Goal: Information Seeking & Learning: Learn about a topic

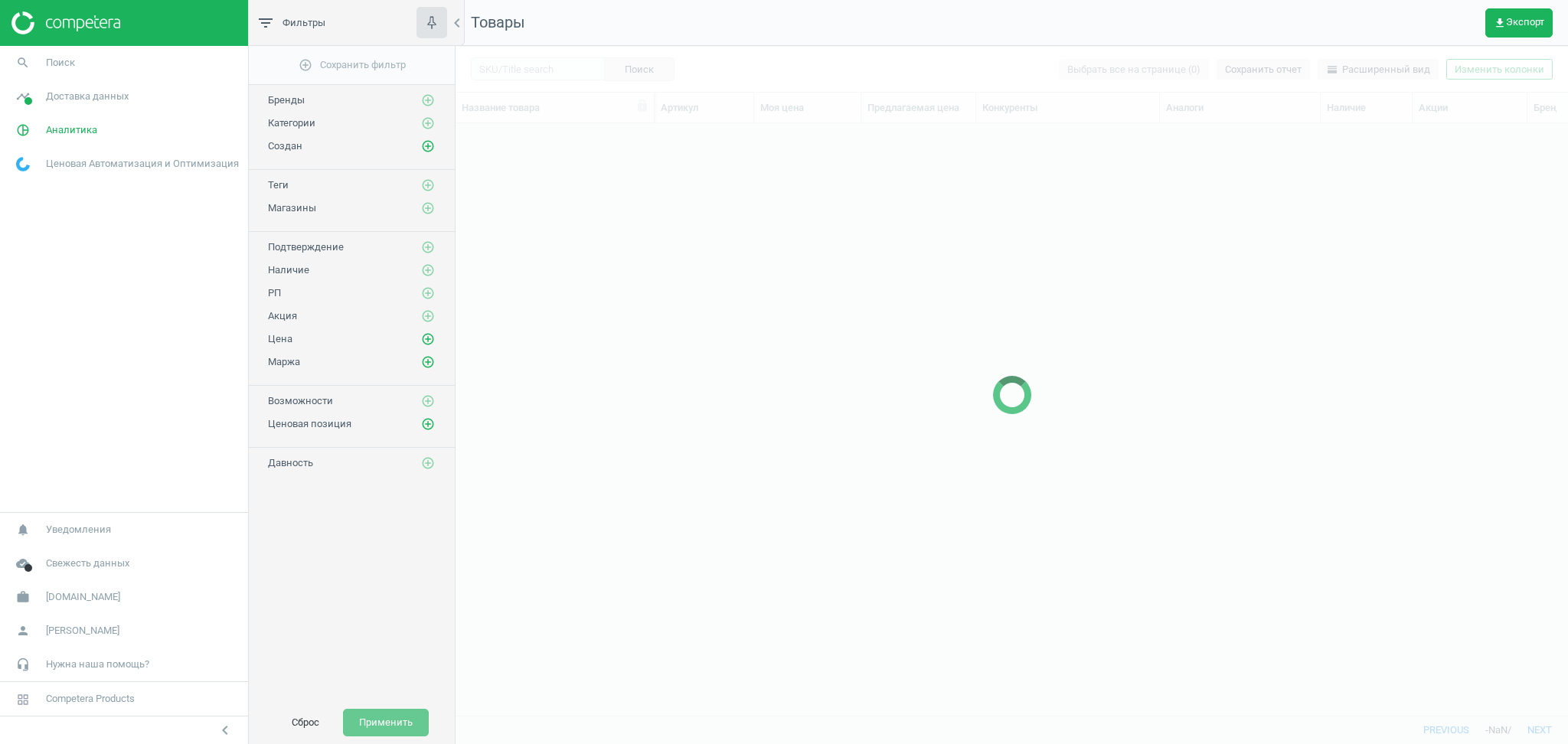
scroll to position [561, 1096]
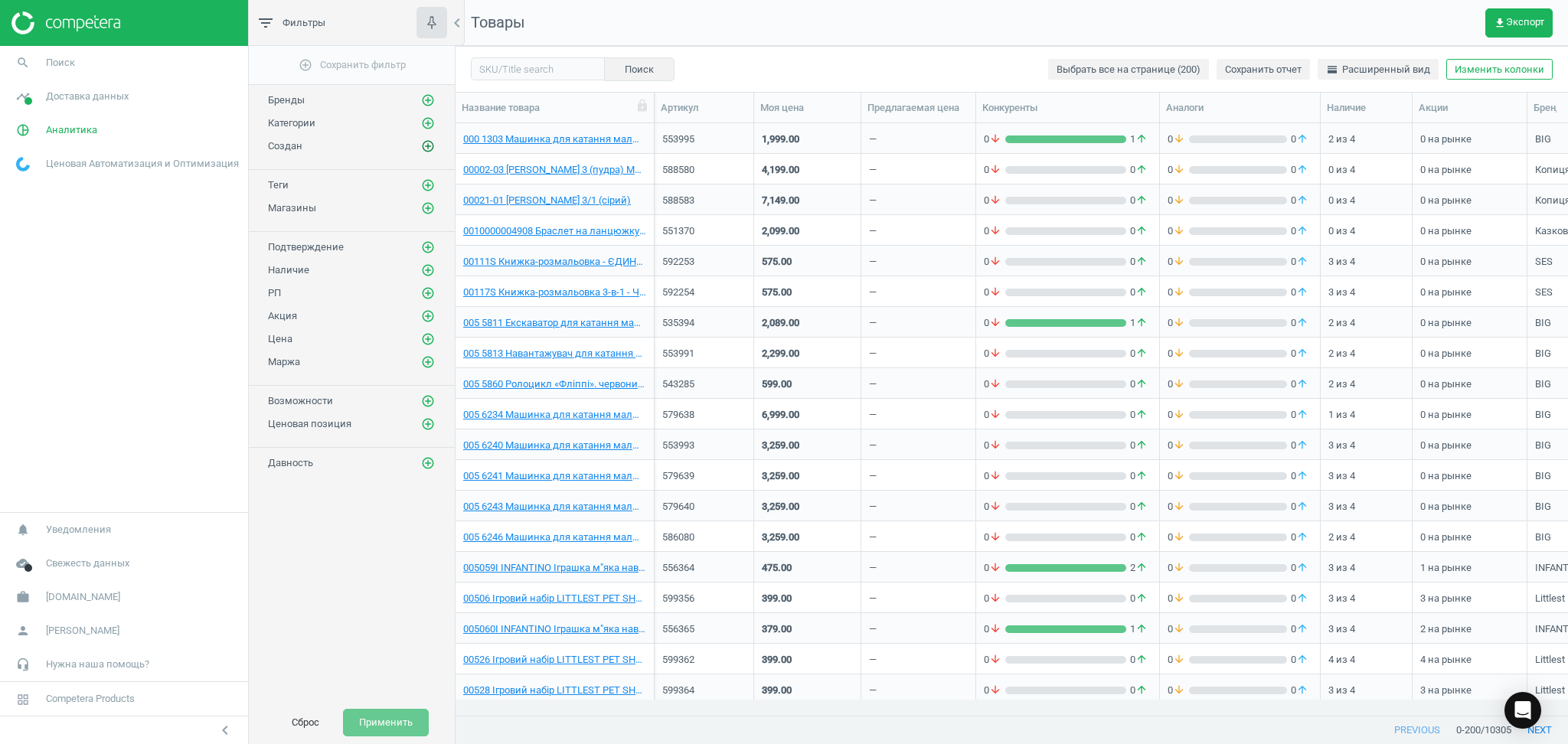
click at [424, 139] on icon "add_circle_outline" at bounding box center [428, 146] width 14 height 14
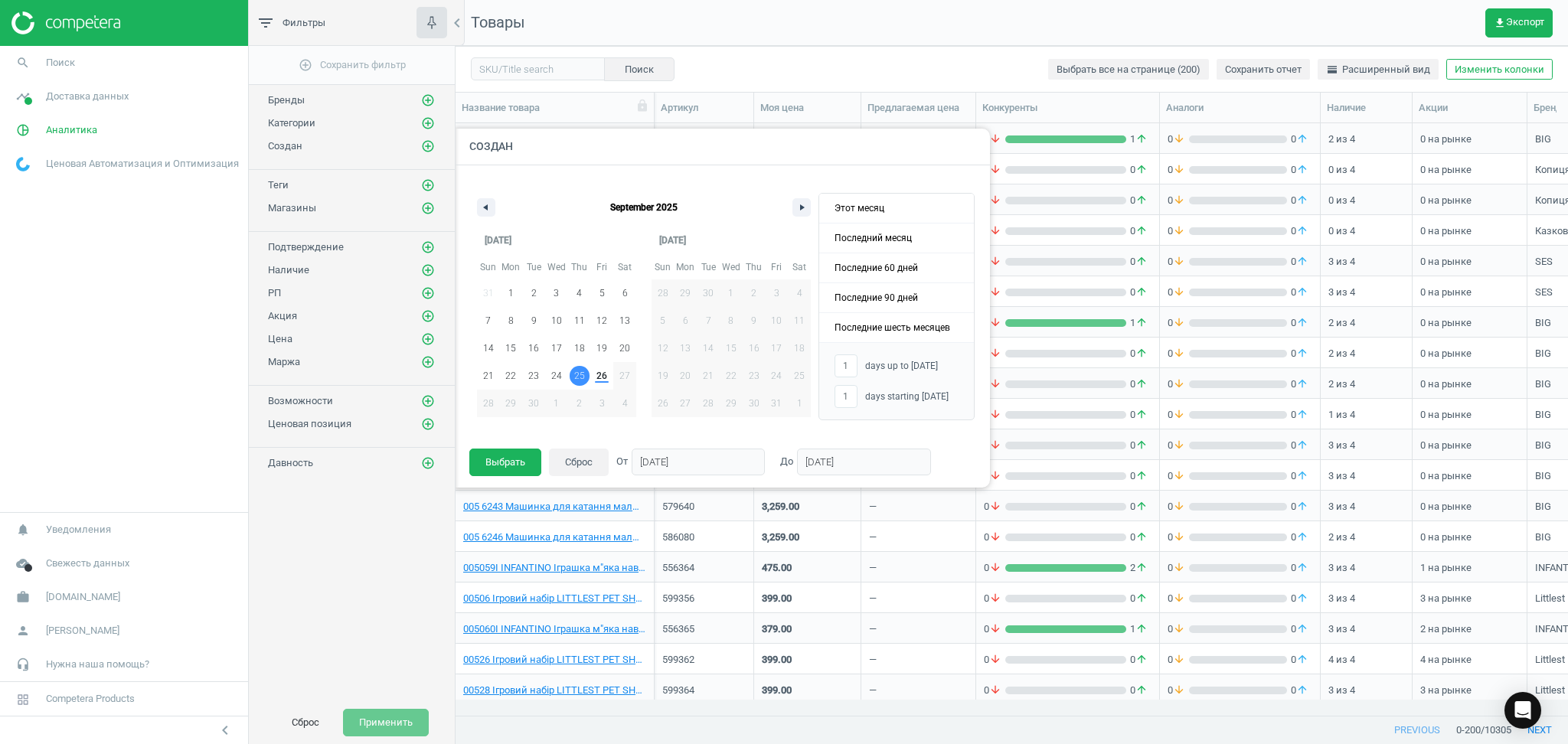
click at [585, 383] on span "25" at bounding box center [579, 376] width 23 height 20
type input "-"
type input "[DATE]"
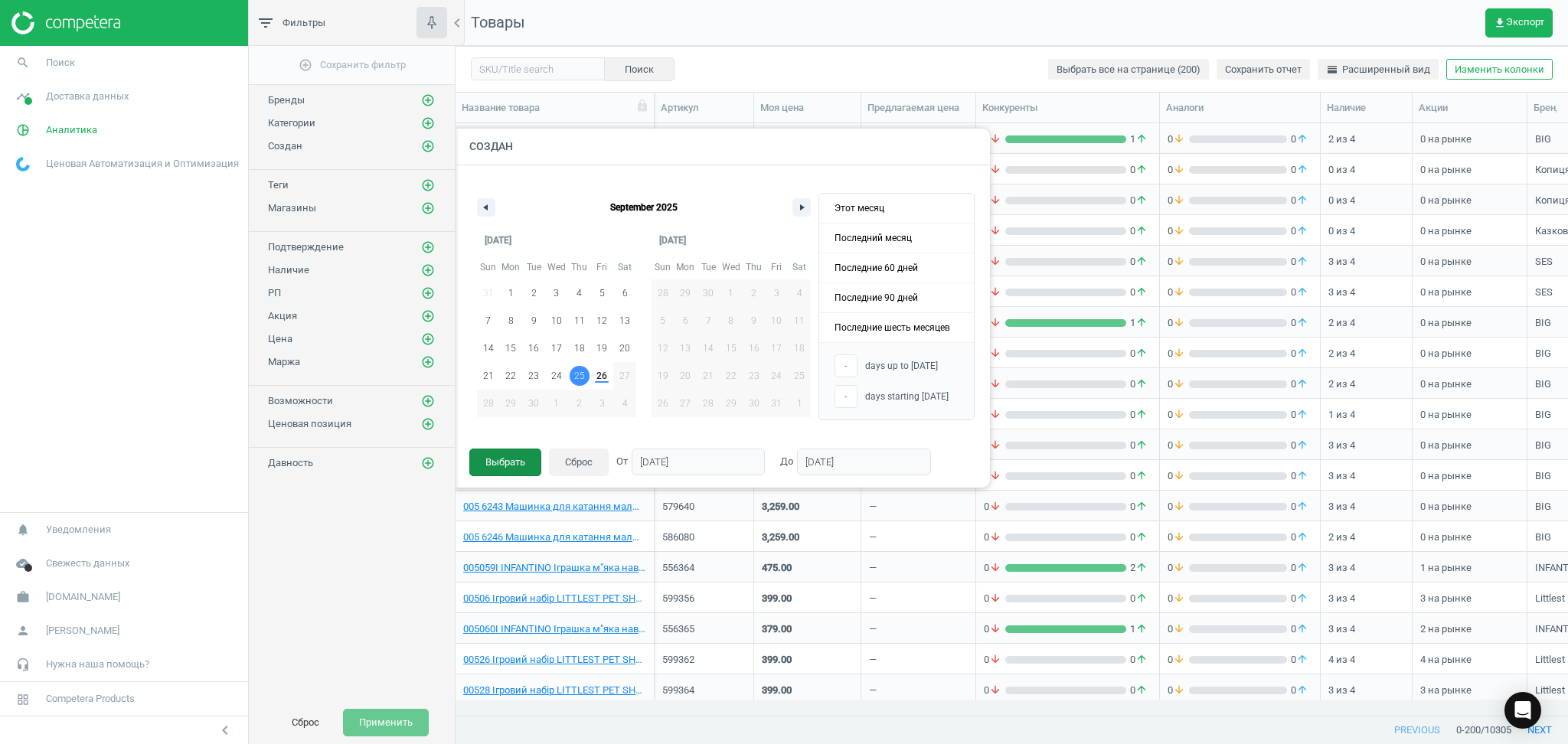
click at [506, 470] on button "Выбрать" at bounding box center [505, 462] width 72 height 28
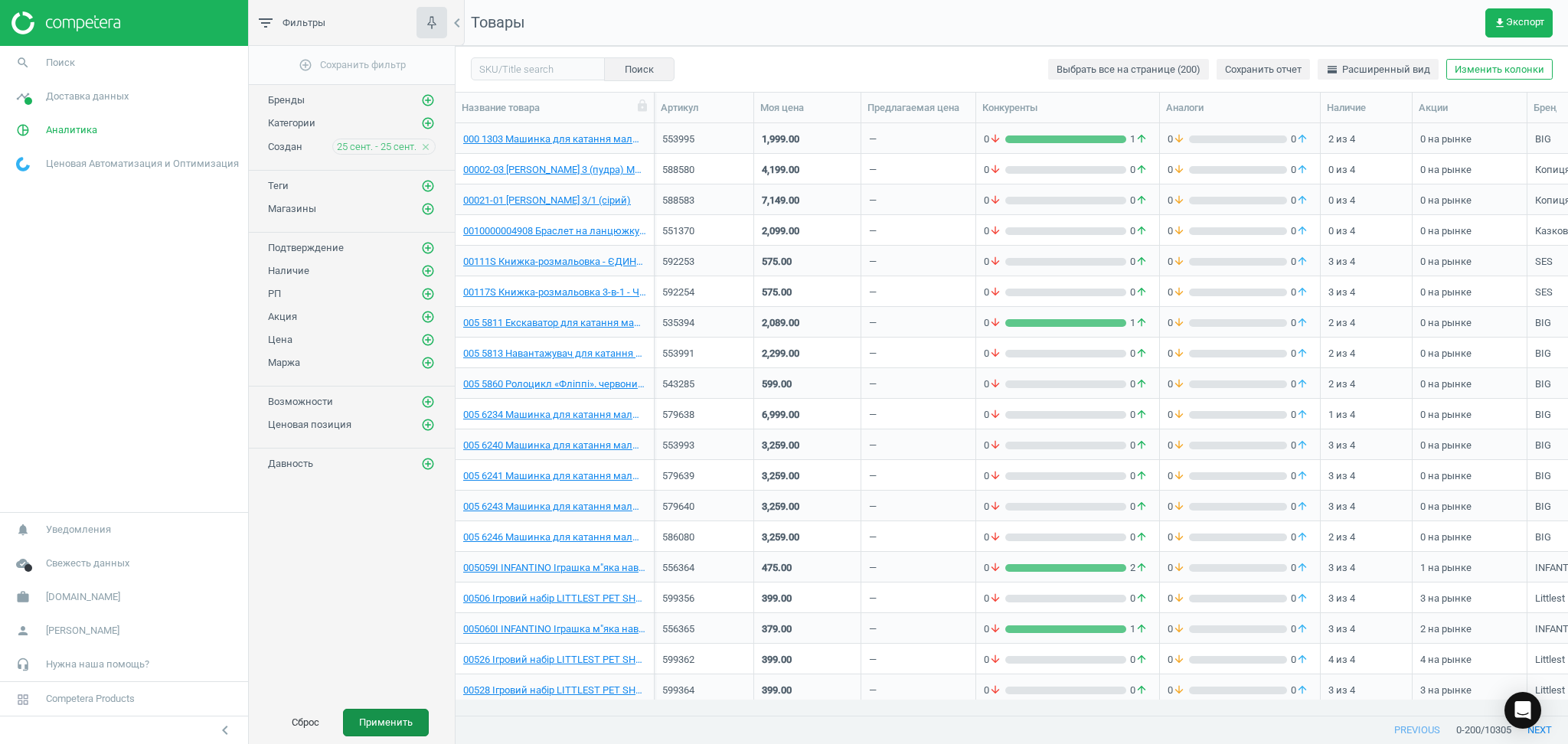
click at [386, 716] on button "Применить" at bounding box center [386, 722] width 86 height 28
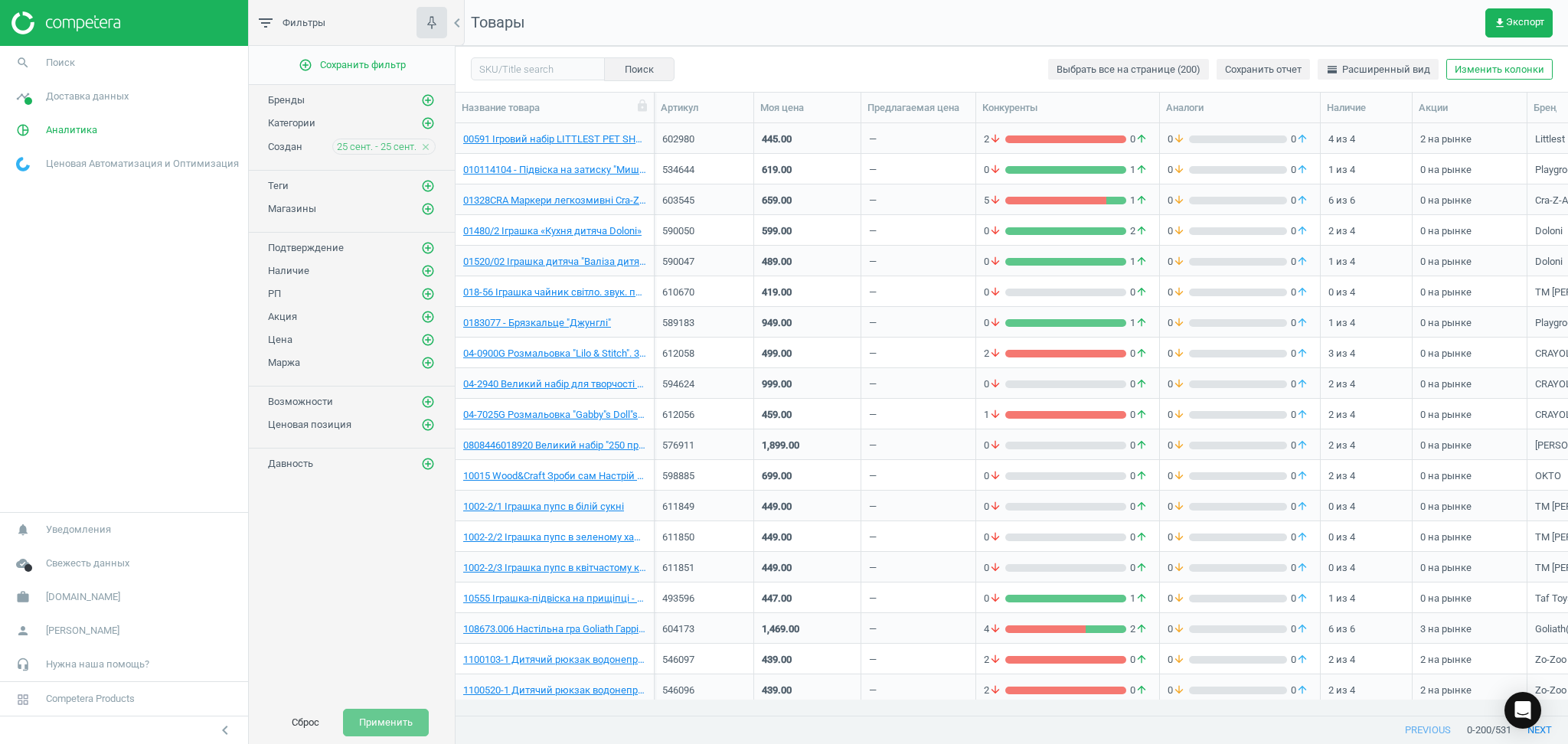
click at [554, 131] on div "00591 Ігровий набір LITTLEST PET SHOP - ТОКІЙСЬКІ СУШІ" at bounding box center [554, 138] width 183 height 27
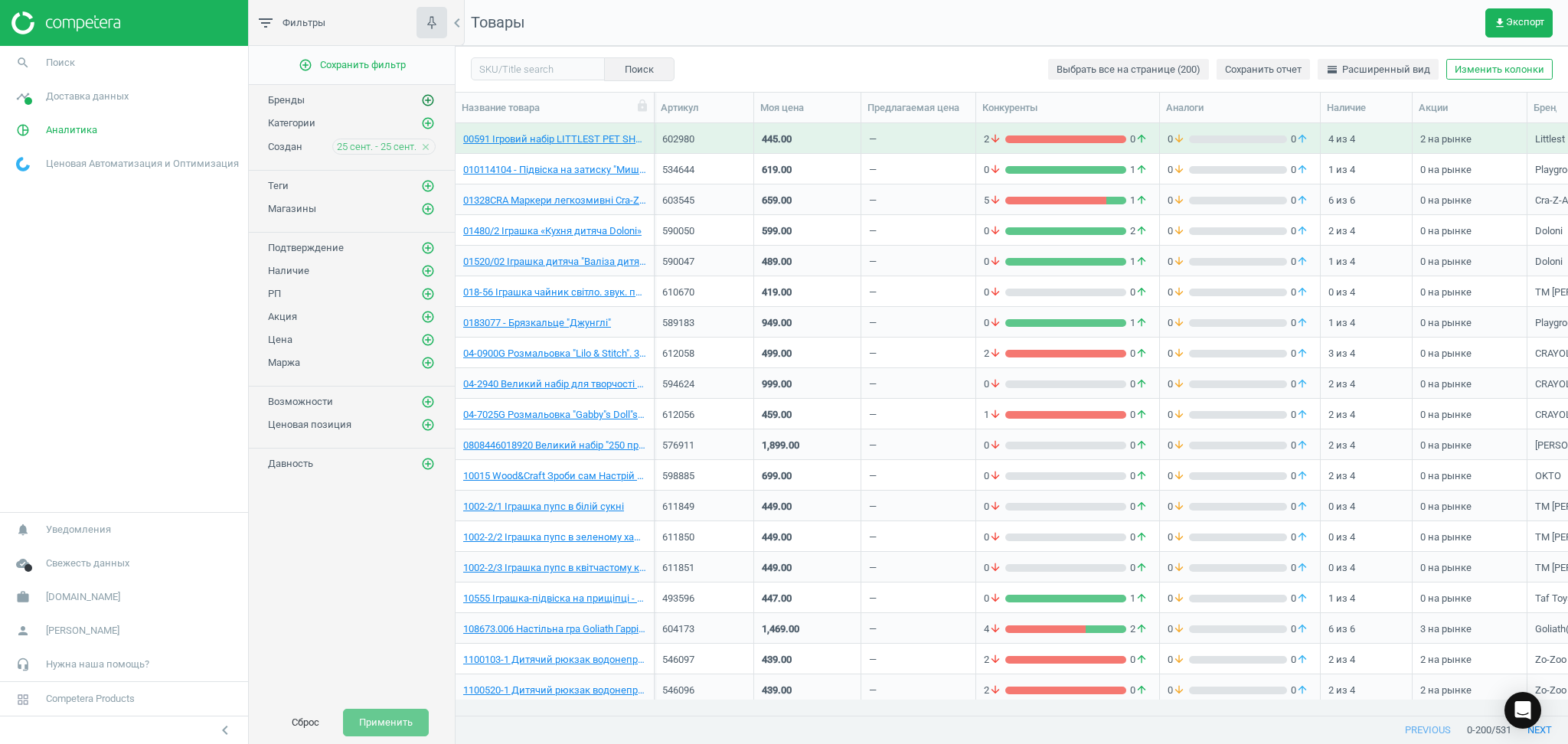
click at [425, 97] on icon "add_circle_outline" at bounding box center [428, 100] width 14 height 14
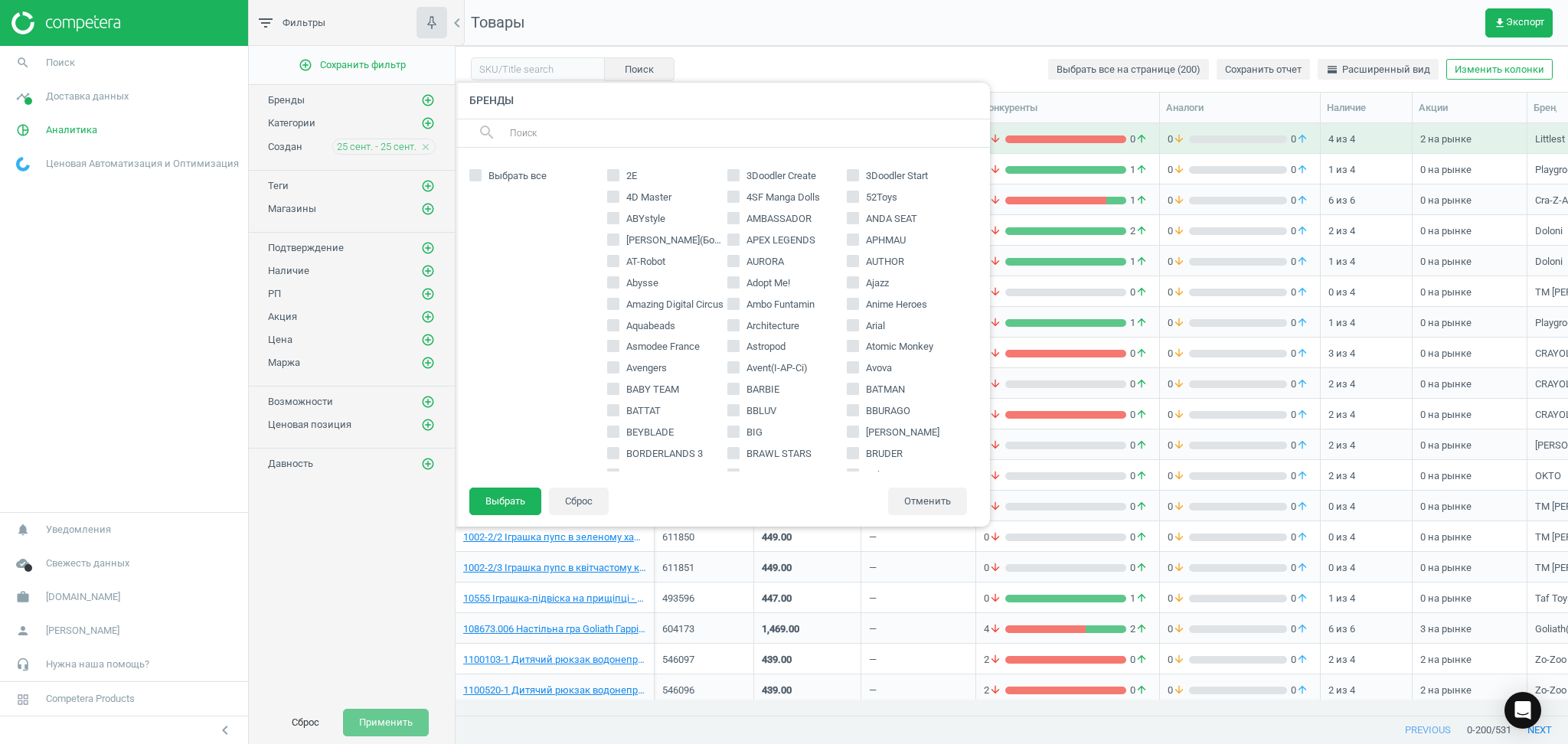
scroll to position [41, 0]
click at [956, 473] on div "Выбрать все 2Е 3Doodler Create 3Doodler Start 4D Master 4SF Manga Dolls 52Toys …" at bounding box center [721, 317] width 536 height 339
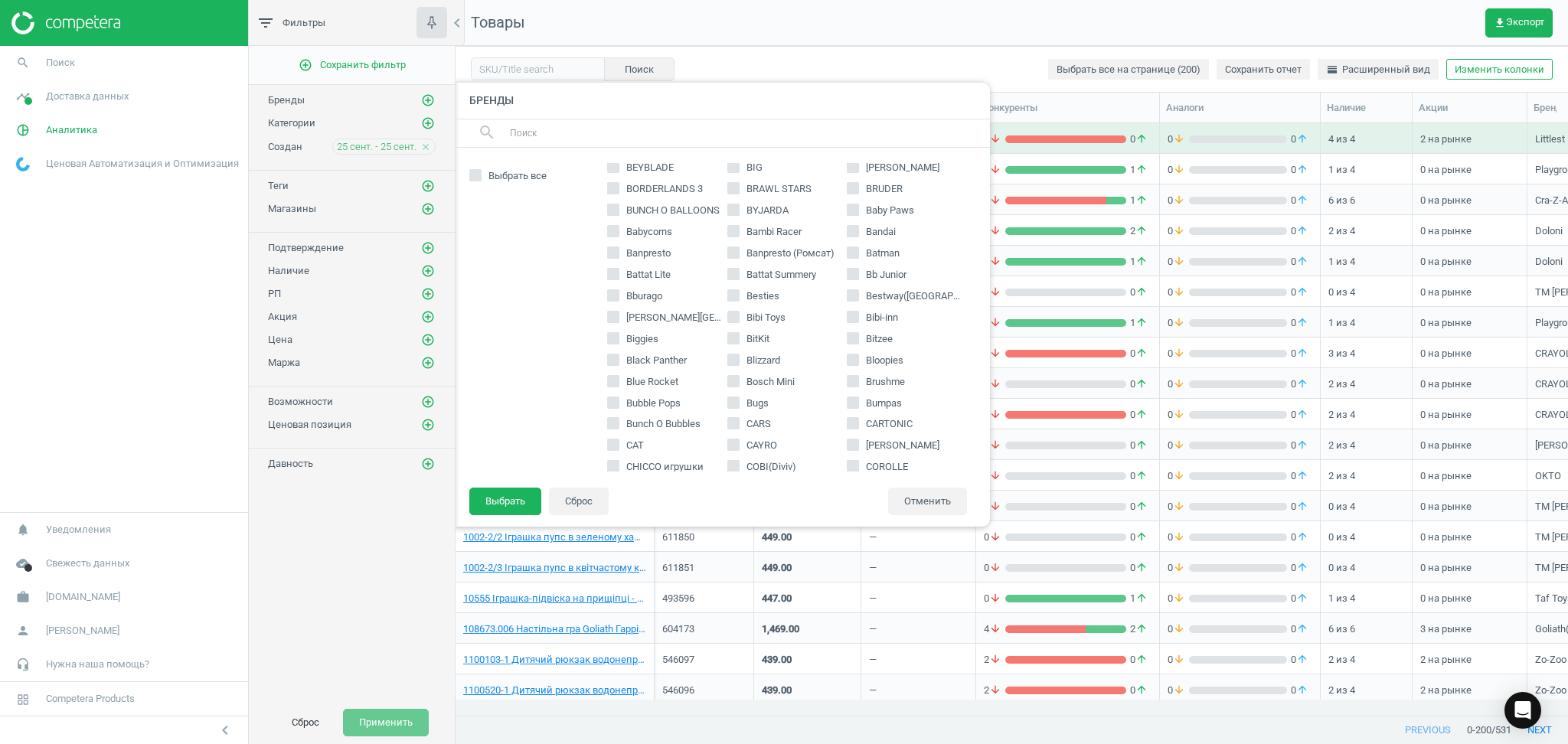
scroll to position [285, 0]
click at [863, 384] on span "Bumpas" at bounding box center [883, 383] width 42 height 14
click at [858, 384] on input "Bumpas" at bounding box center [853, 381] width 10 height 10
checkbox input "true"
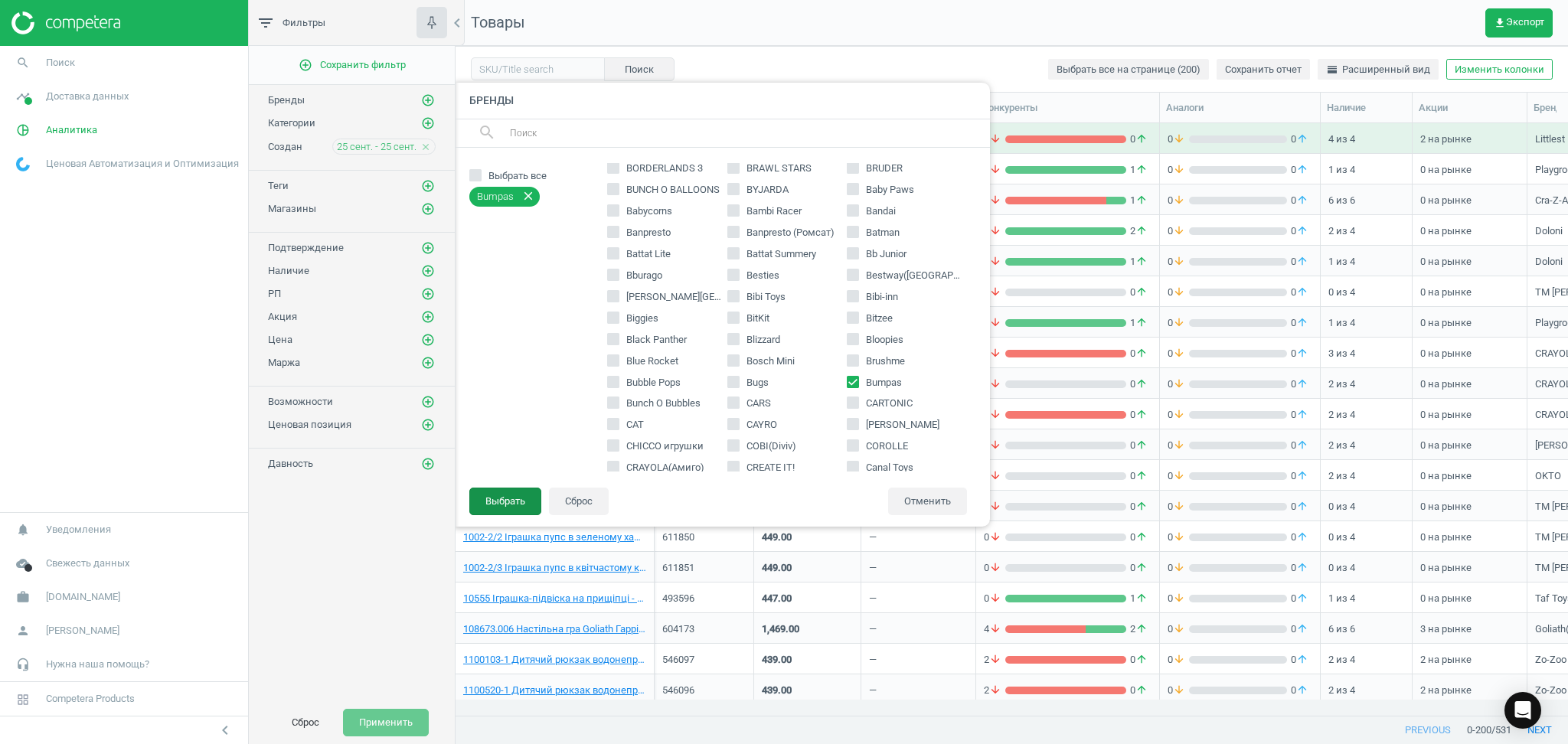
click at [494, 508] on button "Выбрать" at bounding box center [505, 501] width 72 height 28
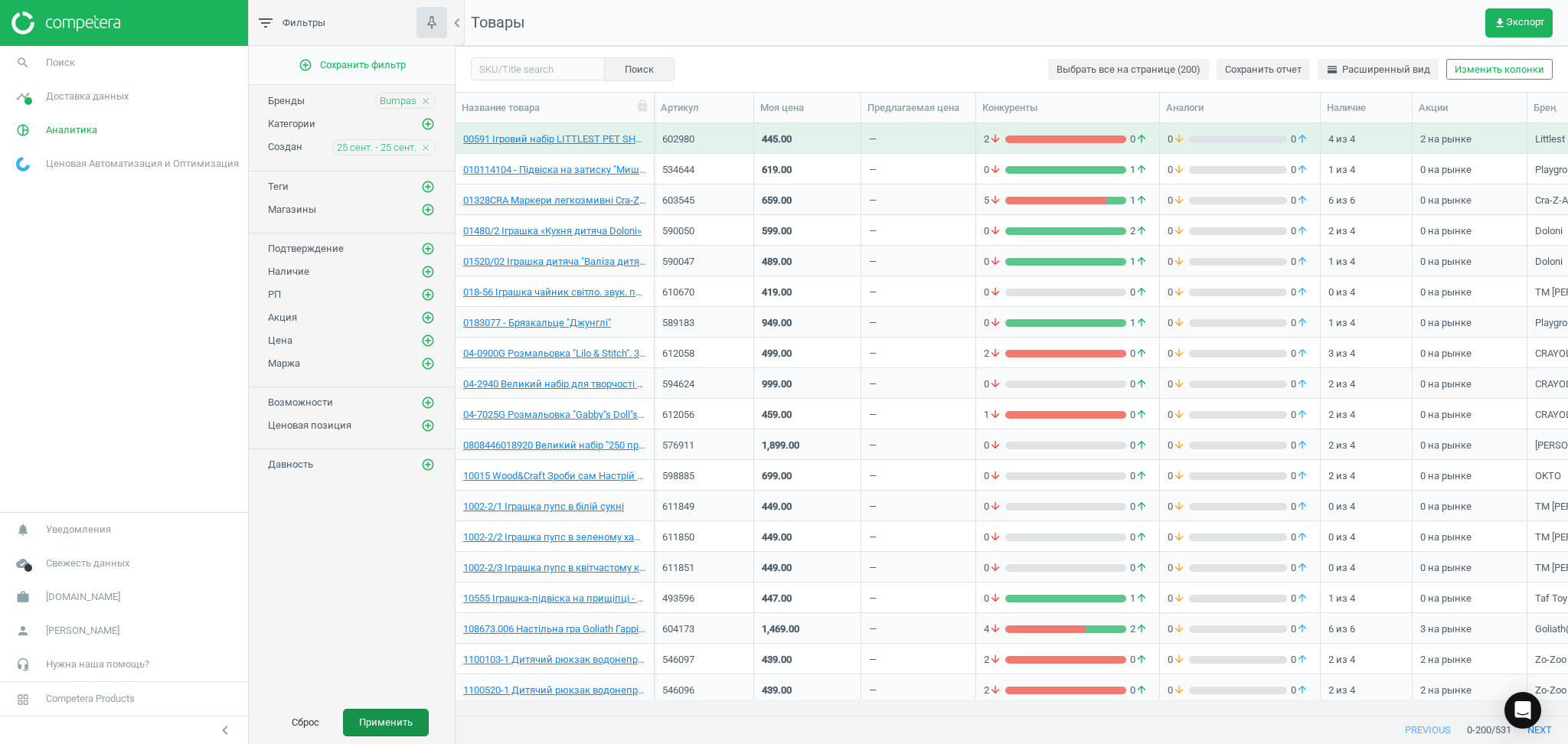
click at [381, 716] on button "Применить" at bounding box center [386, 722] width 86 height 28
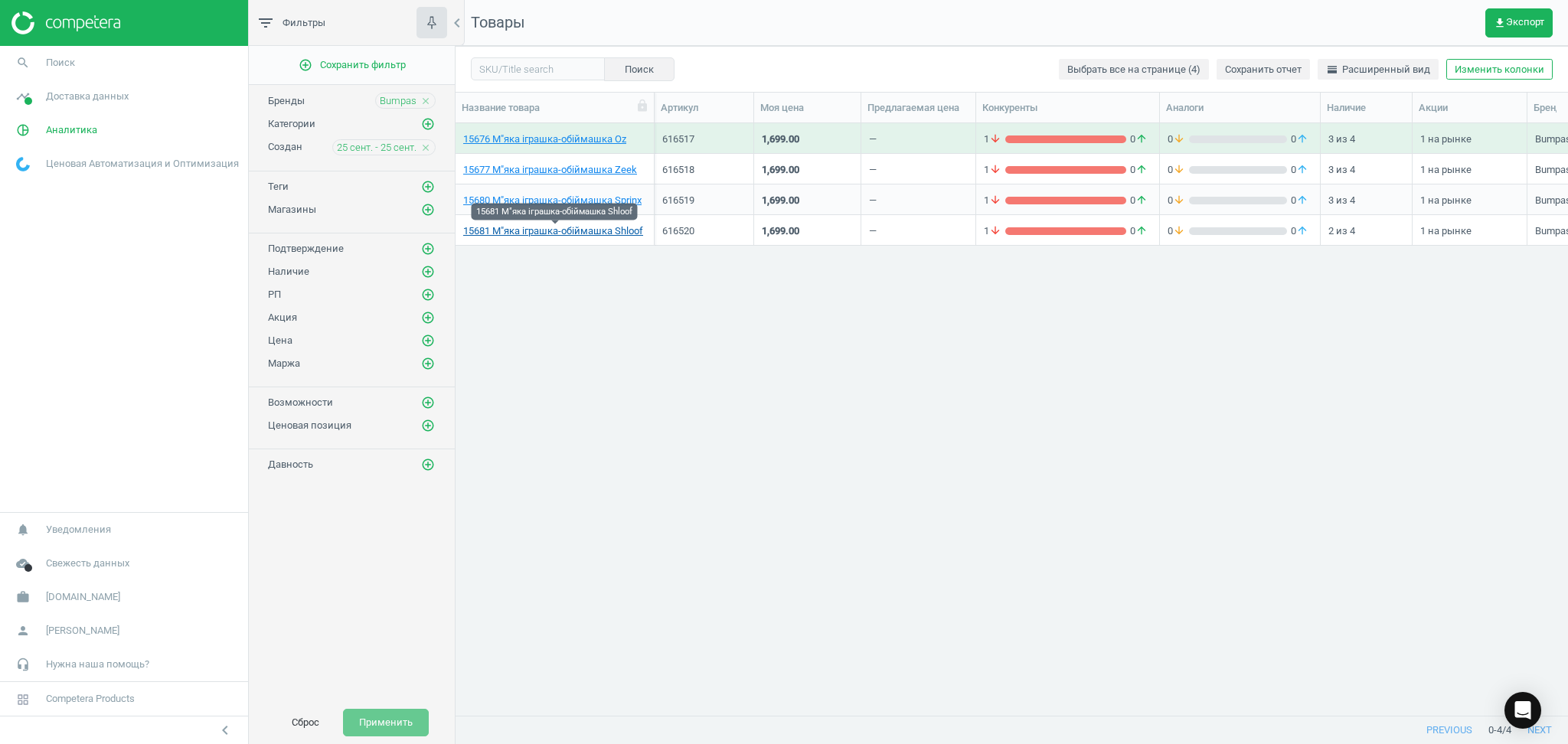
click at [584, 233] on link "15681 М"яка іграшка-обіймашка Shloof" at bounding box center [553, 231] width 179 height 14
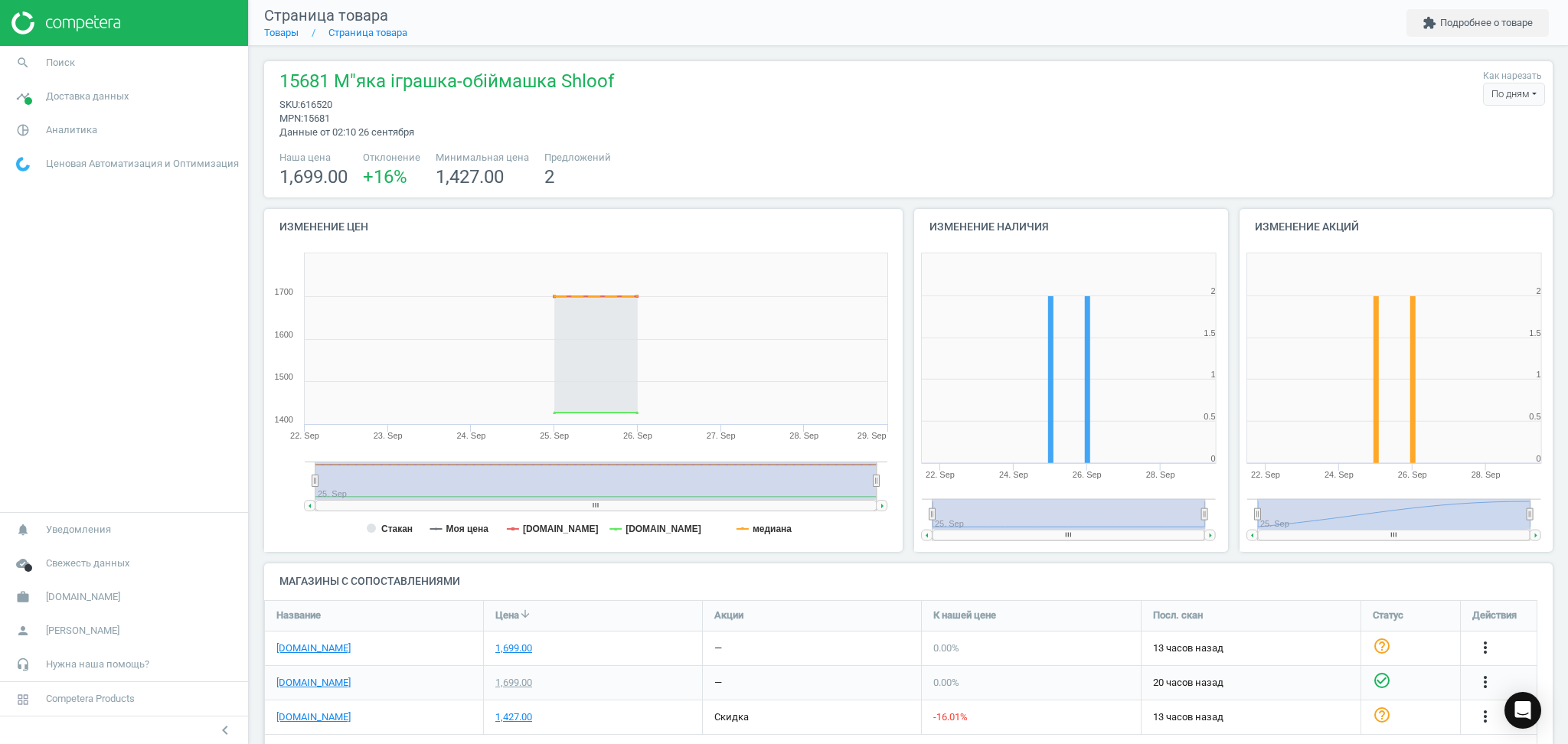
click at [313, 107] on span "616520" at bounding box center [316, 104] width 32 height 12
click at [323, 101] on span "616520" at bounding box center [316, 104] width 32 height 12
copy span "616520"
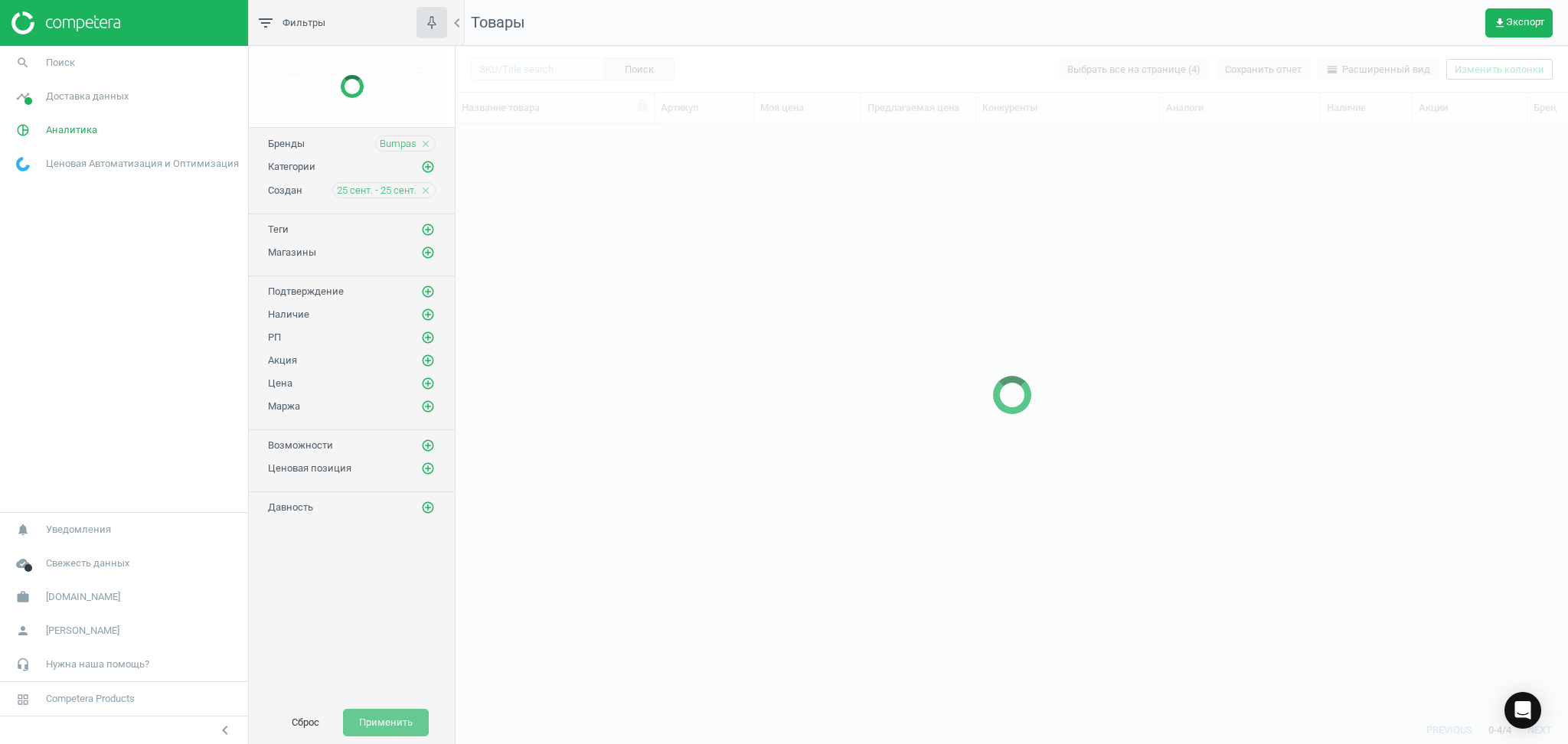
scroll to position [561, 1096]
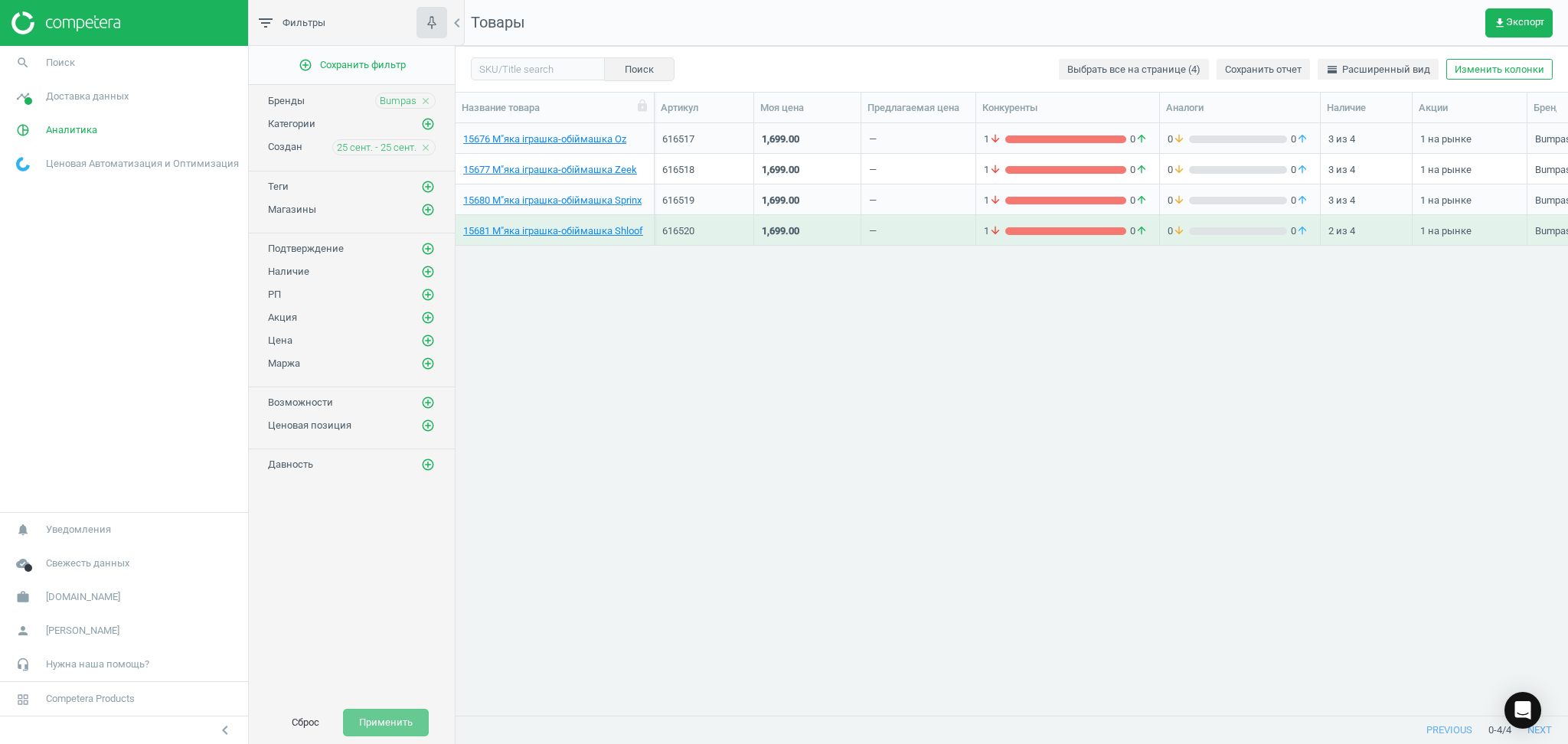
click at [427, 99] on icon "close" at bounding box center [426, 101] width 11 height 11
click at [394, 716] on button "Применить" at bounding box center [386, 722] width 86 height 28
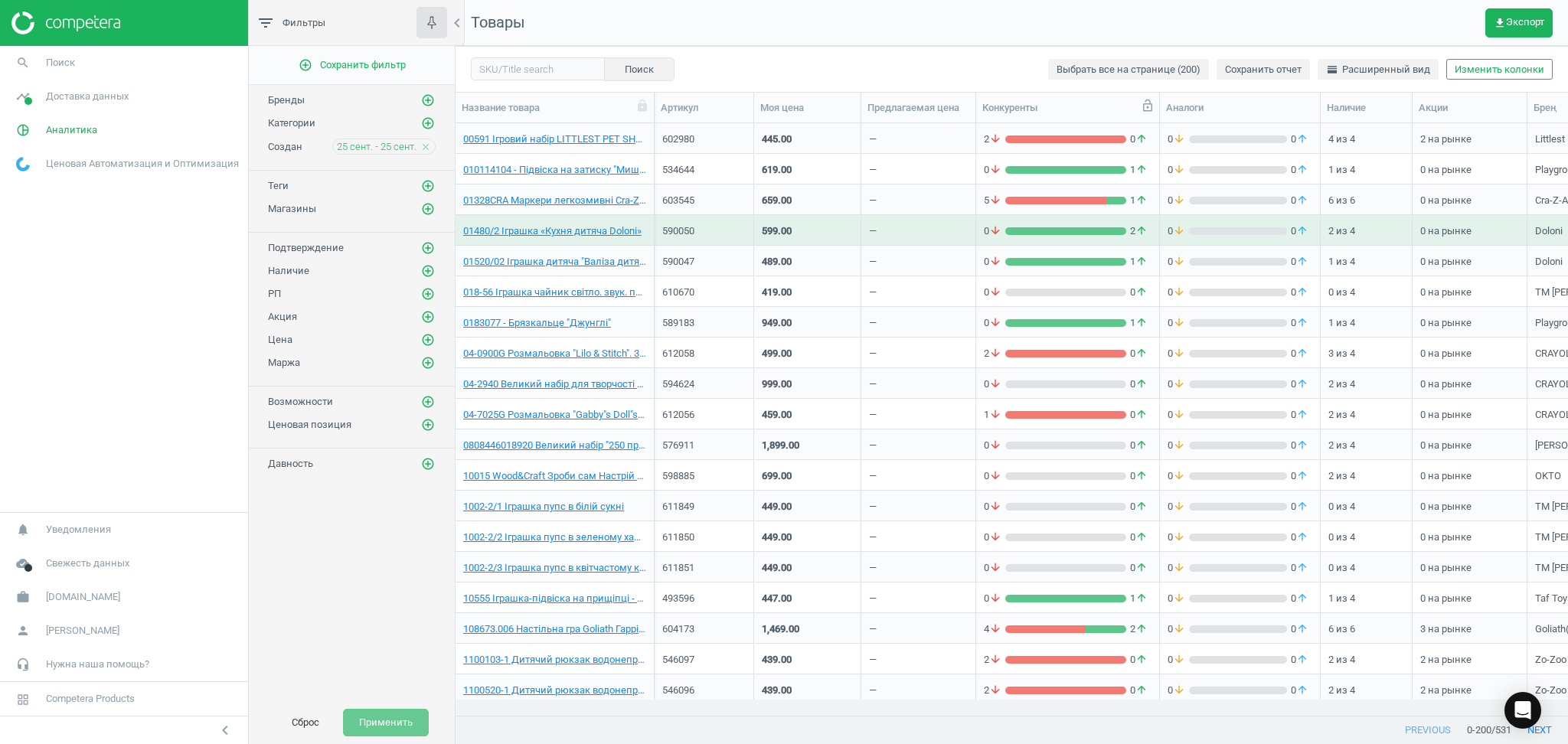
click at [1147, 109] on icon at bounding box center [1148, 106] width 14 height 14
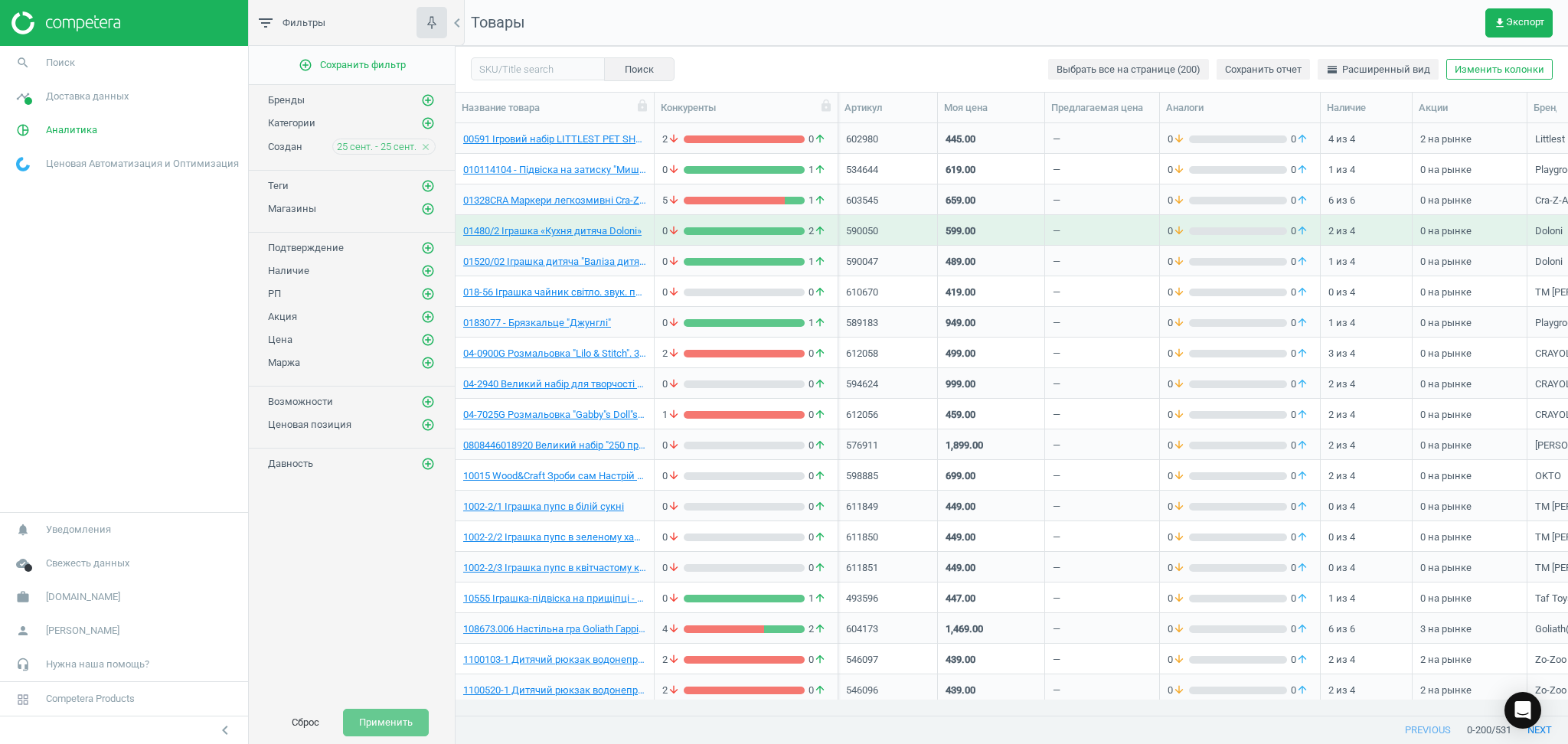
click at [0, 0] on icon at bounding box center [0, 0] width 0 height 0
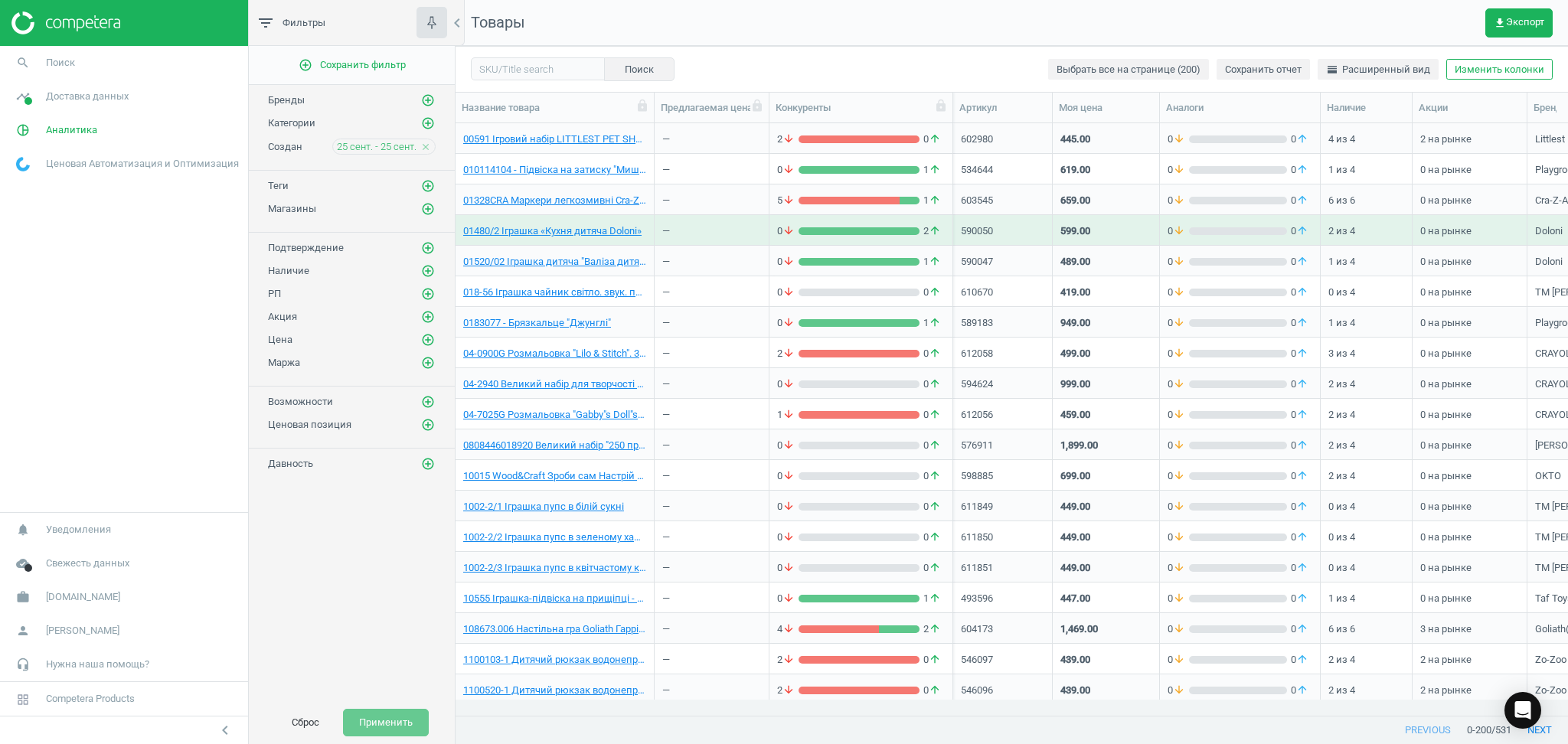
click at [0, 0] on icon at bounding box center [0, 0] width 0 height 0
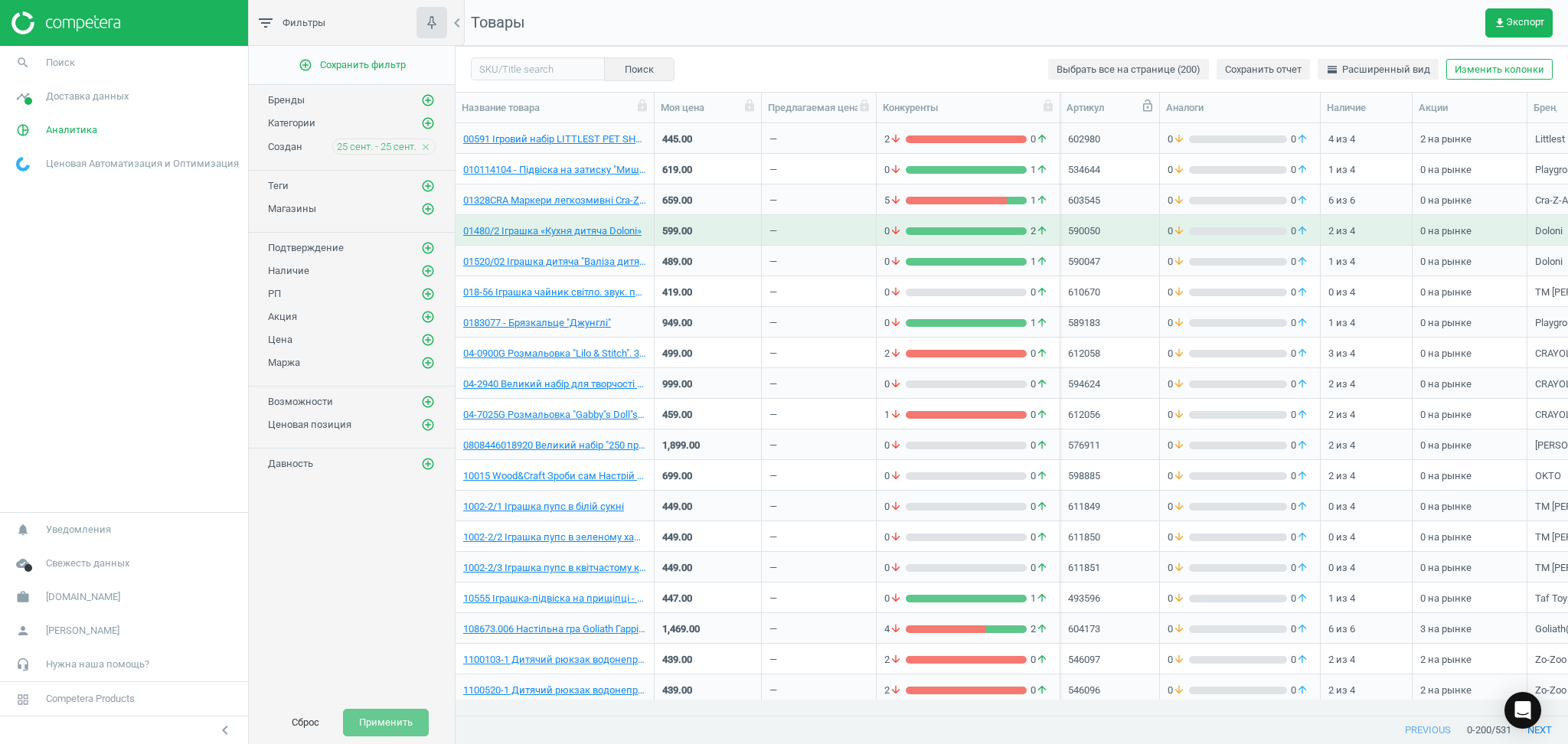
click at [1145, 112] on icon at bounding box center [1148, 106] width 14 height 14
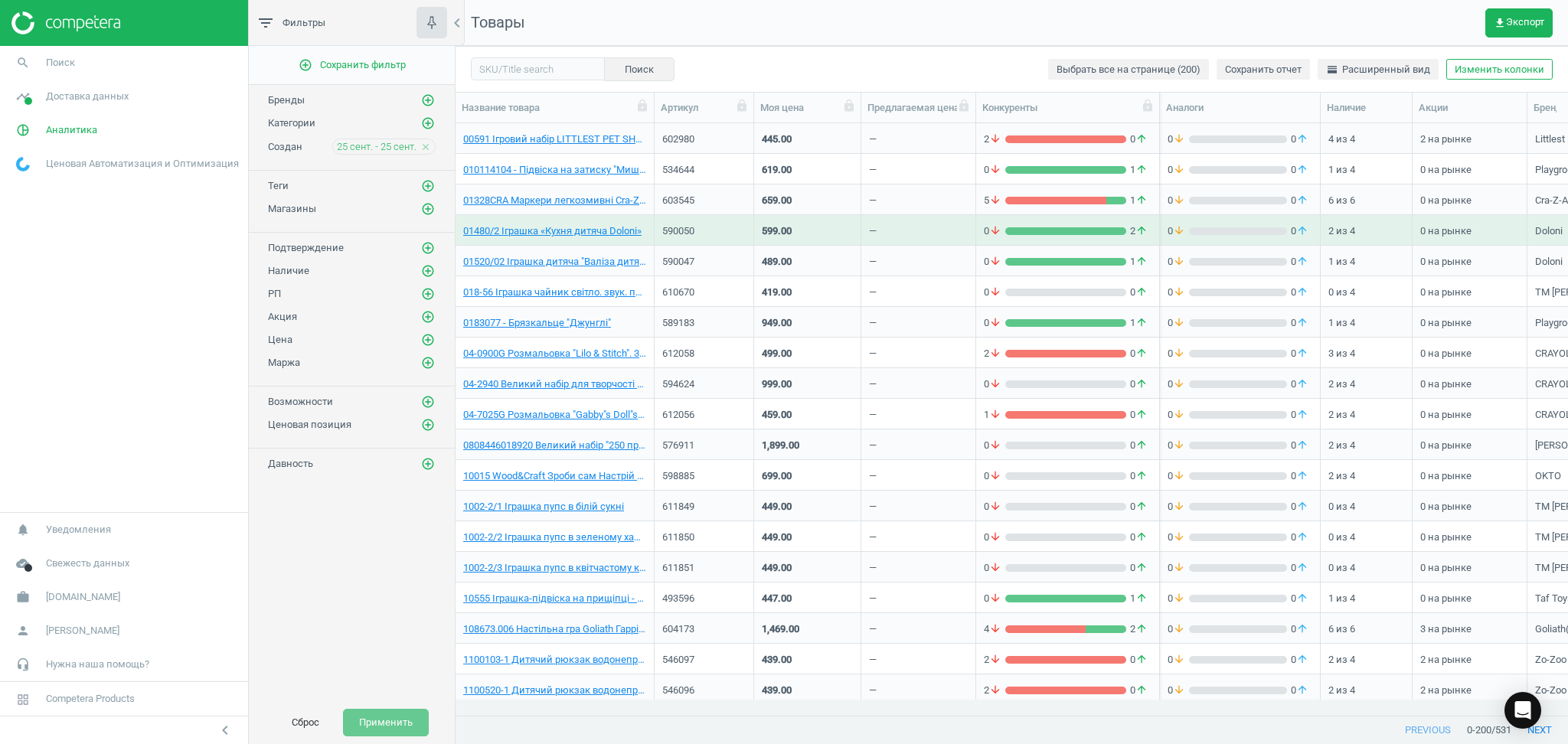
click at [1005, 116] on div "Конкуренты" at bounding box center [1068, 107] width 184 height 30
click at [842, 110] on icon at bounding box center [849, 106] width 14 height 14
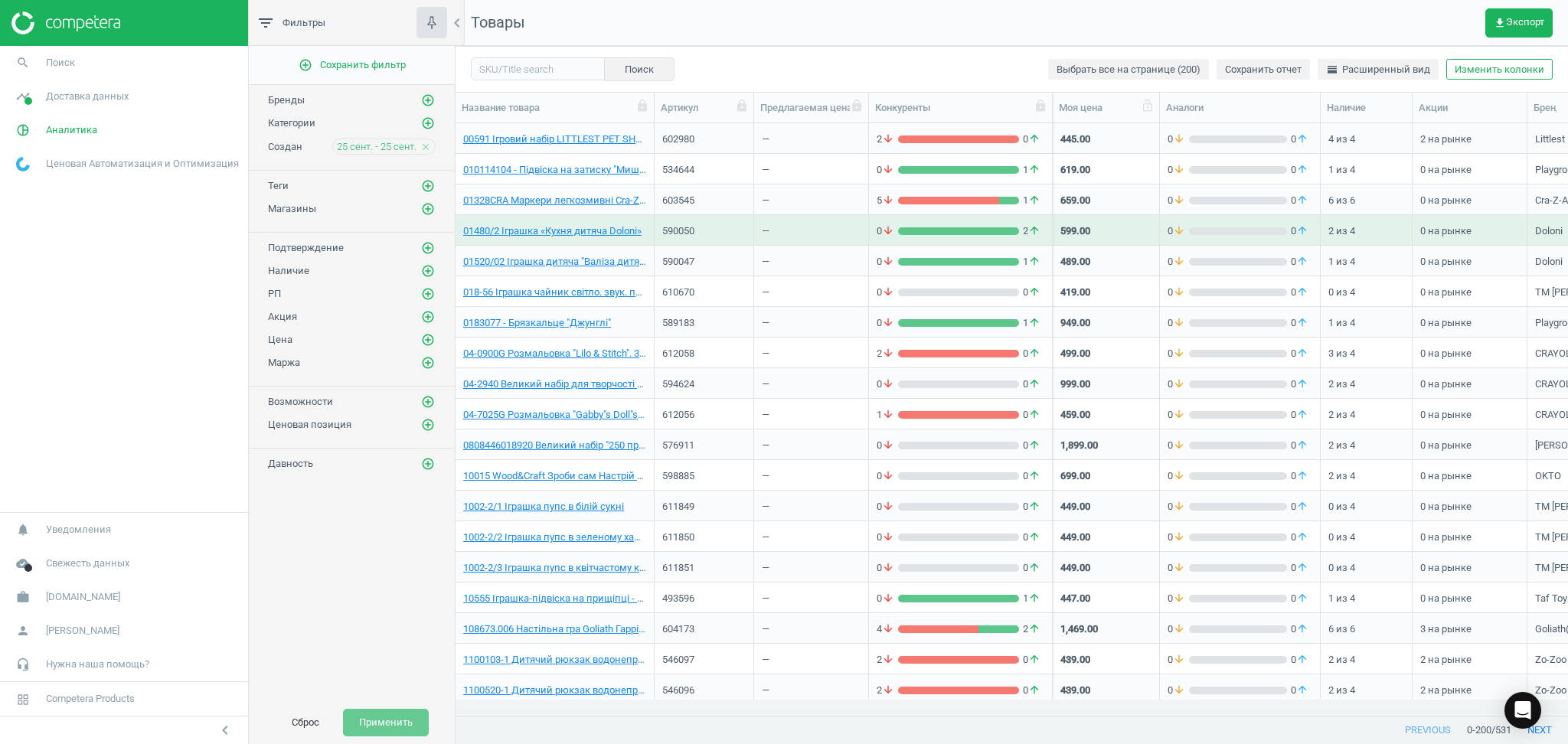
click at [1139, 107] on div "Моя цена" at bounding box center [1106, 108] width 94 height 14
click at [1038, 107] on icon at bounding box center [1040, 106] width 9 height 12
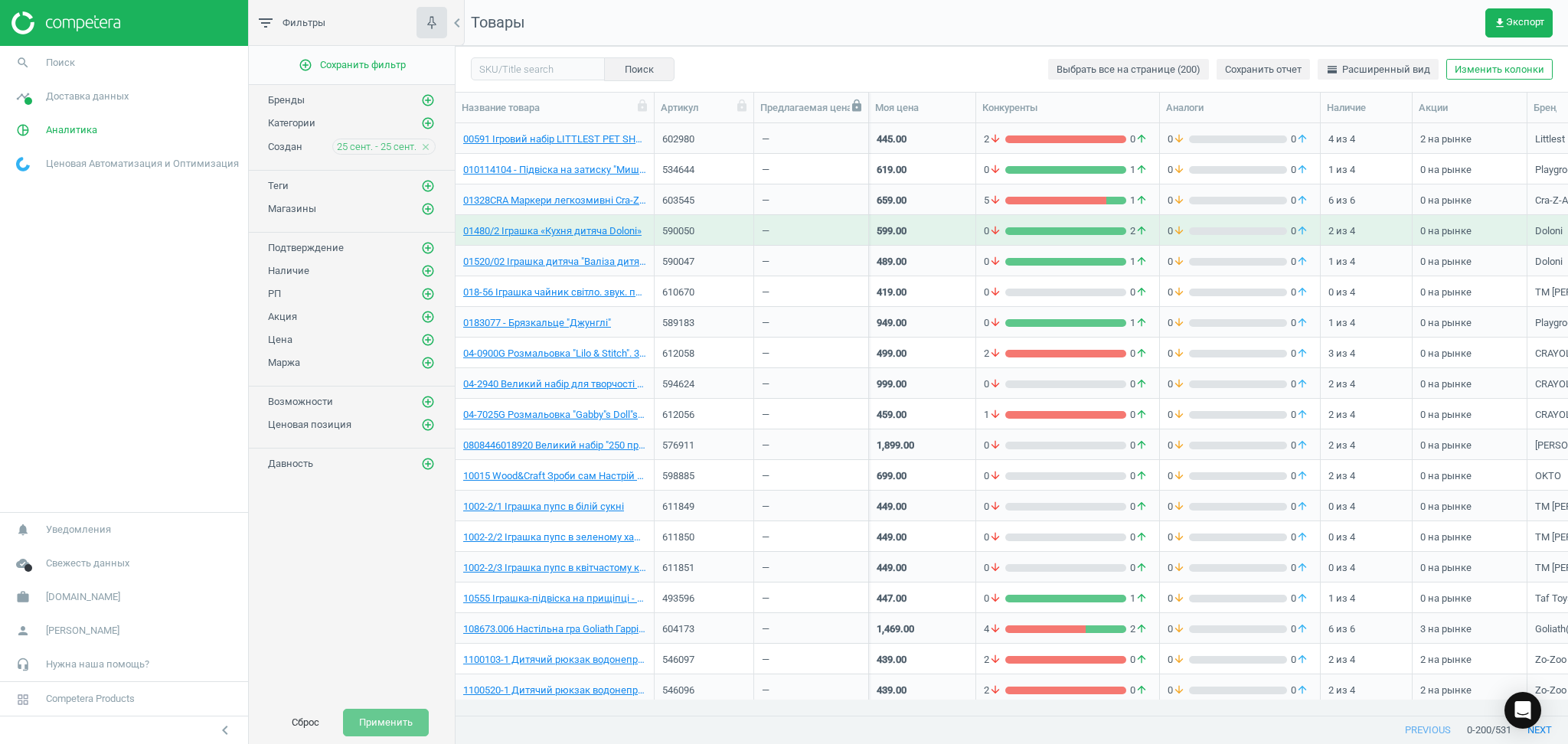
click at [853, 110] on icon at bounding box center [856, 106] width 9 height 12
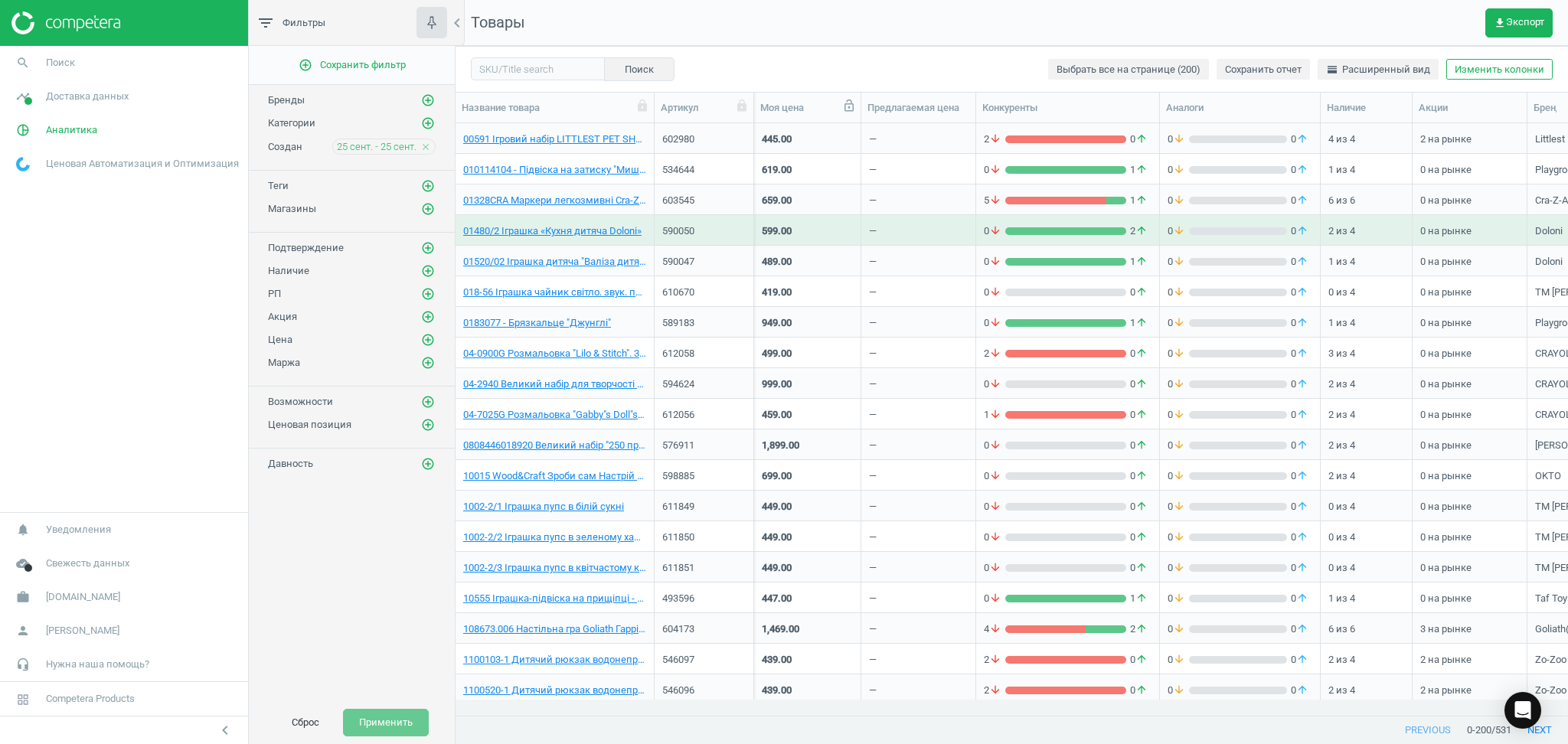
click at [850, 106] on icon at bounding box center [849, 106] width 14 height 14
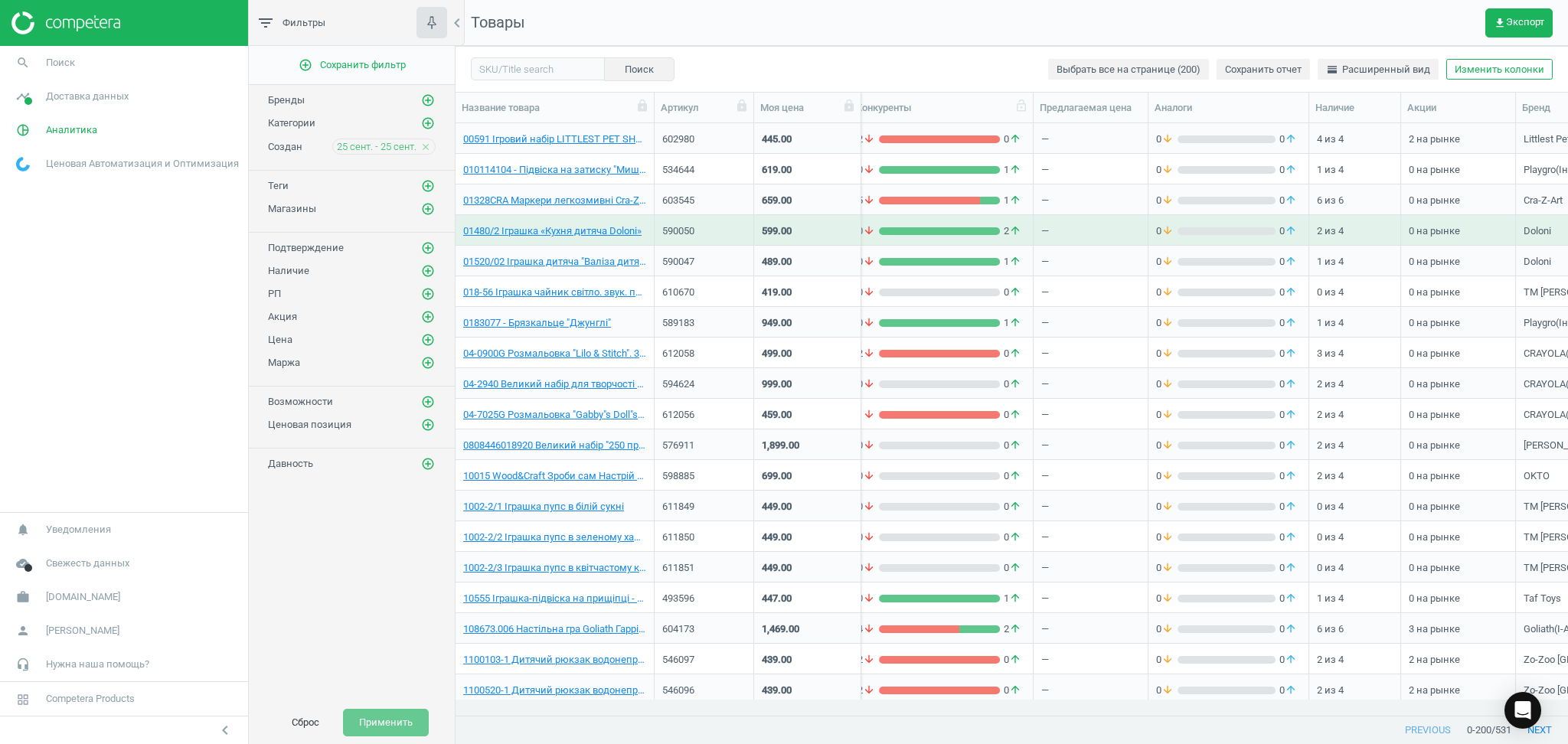
scroll to position [0, 8]
click at [570, 139] on link "00591 Ігровий набір LITTLEST PET SHOP - ТОКІЙСЬКІ СУШІ" at bounding box center [554, 139] width 183 height 14
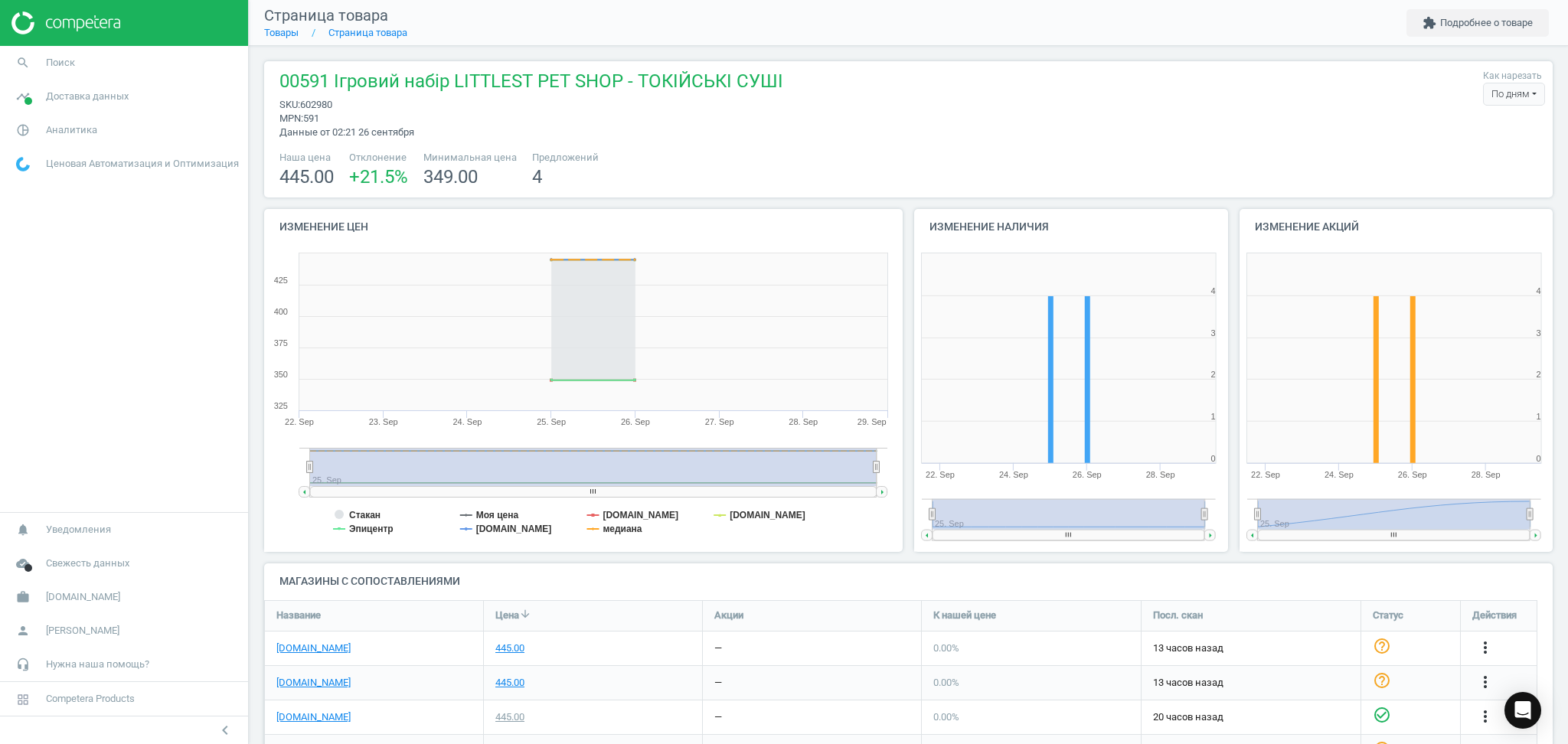
scroll to position [103, 0]
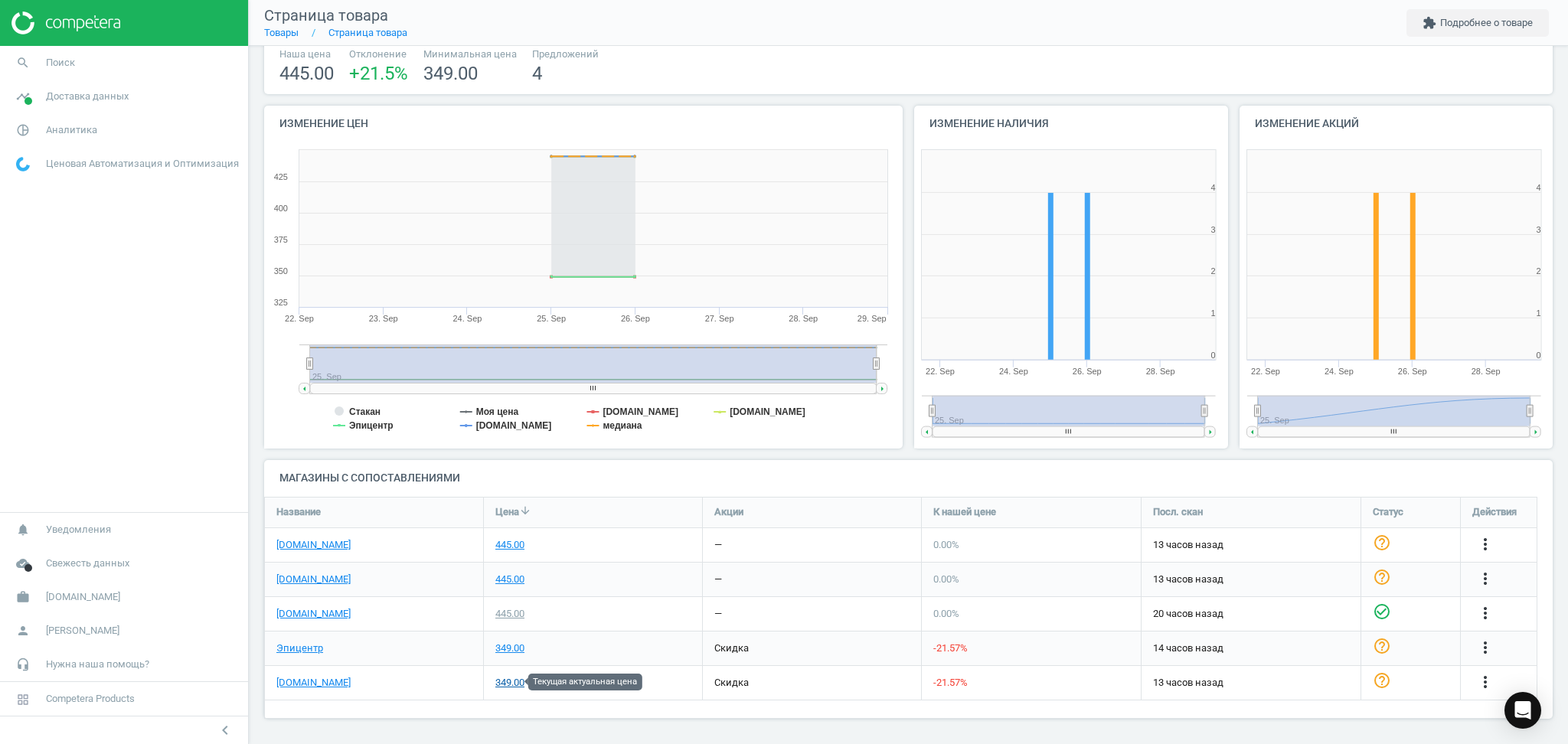
click at [511, 680] on div "349.00" at bounding box center [510, 683] width 29 height 14
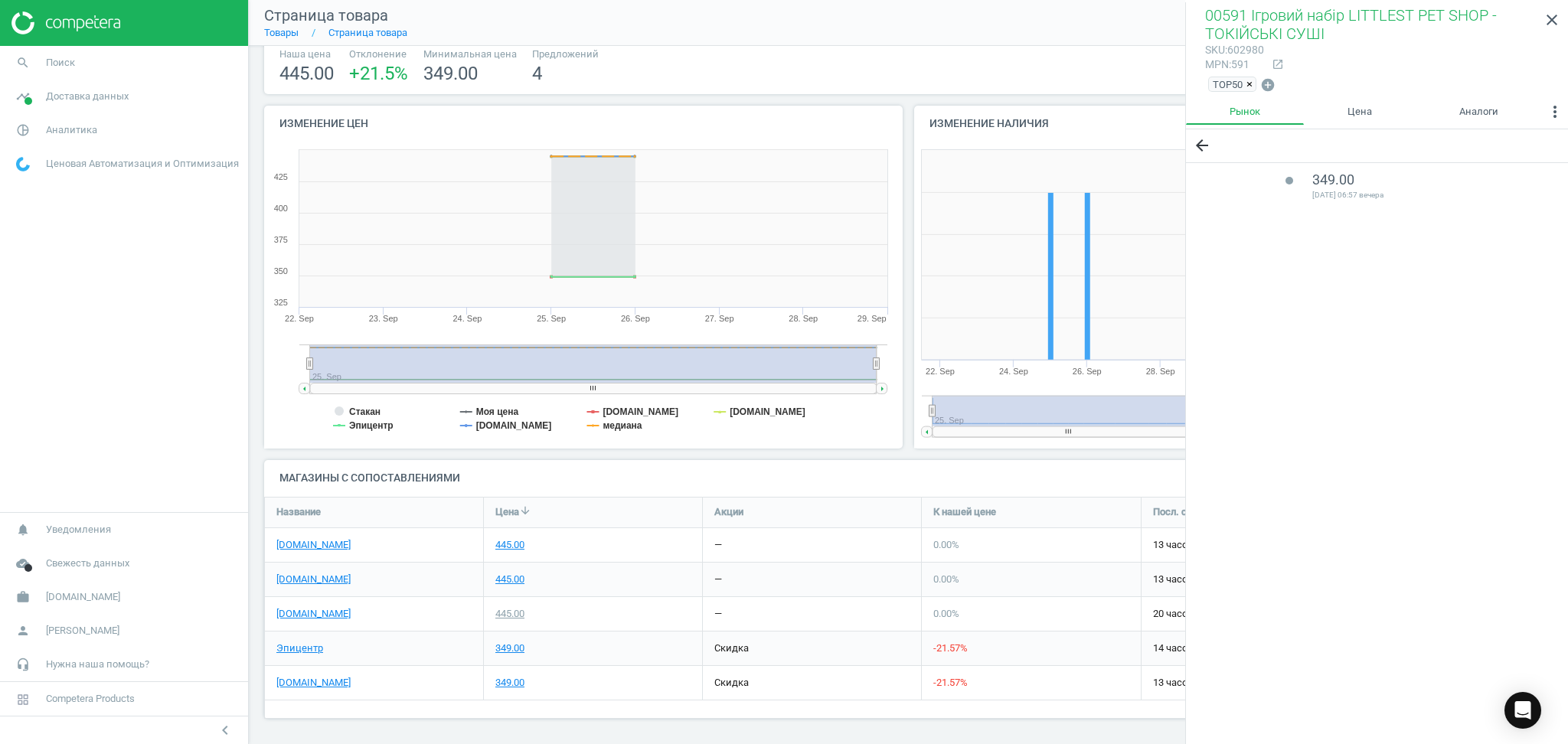
click at [306, 689] on div "[DOMAIN_NAME]" at bounding box center [374, 683] width 219 height 34
click at [308, 688] on link "[DOMAIN_NAME]" at bounding box center [314, 683] width 75 height 14
